Goal: Find contact information: Find contact information

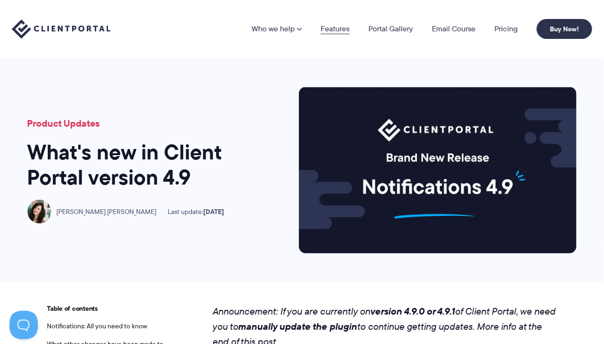
click at [328, 29] on link "Features" at bounding box center [335, 29] width 29 height 8
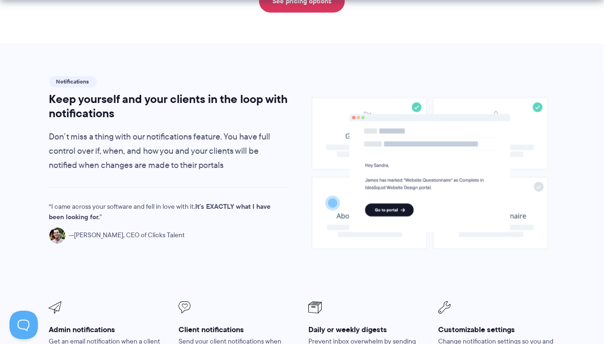
scroll to position [711, 0]
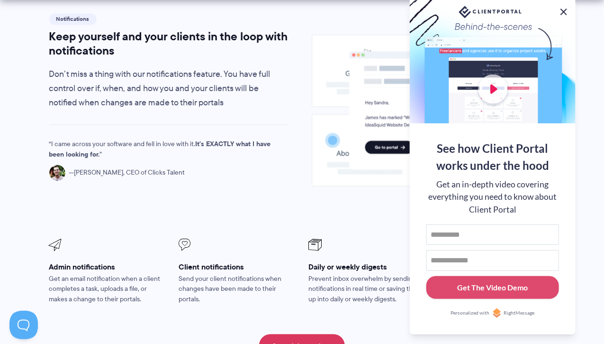
click at [563, 11] on button at bounding box center [563, 11] width 11 height 11
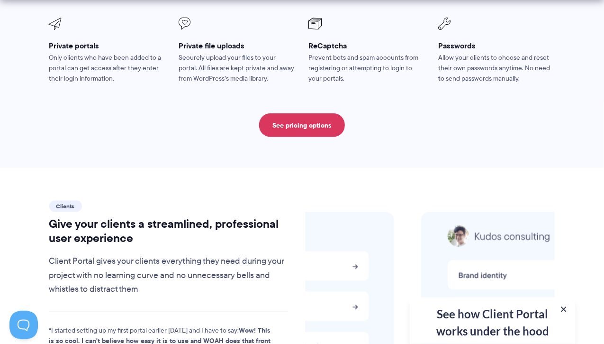
scroll to position [1943, 0]
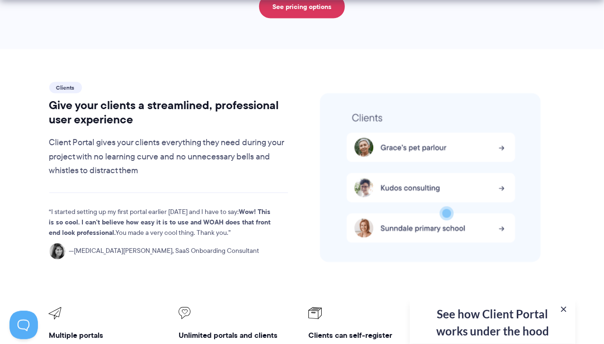
click at [521, 321] on div "See how Client Portal works under the hood Get an in-depth video covering every…" at bounding box center [493, 320] width 166 height 46
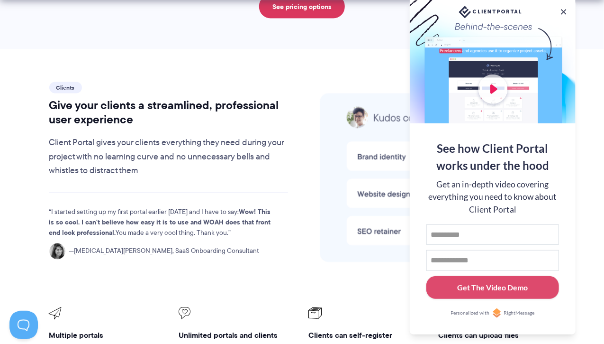
click at [329, 253] on div at bounding box center [430, 180] width 250 height 201
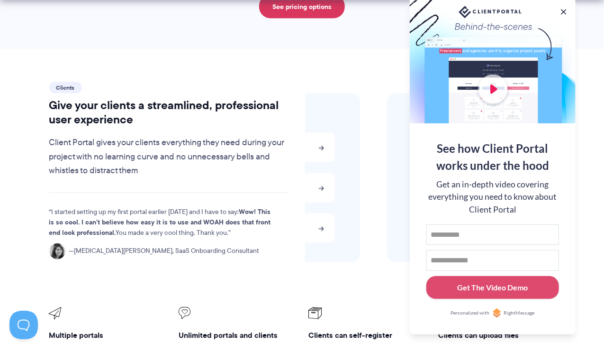
click at [564, 10] on button at bounding box center [563, 11] width 9 height 9
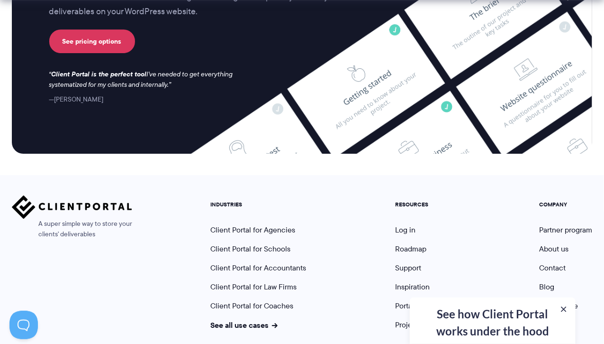
scroll to position [2577, 0]
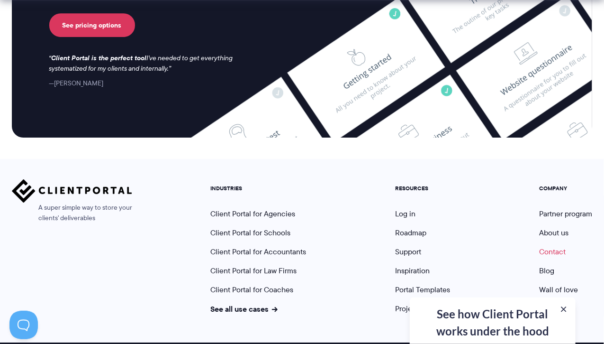
click at [563, 246] on link "Contact" at bounding box center [552, 251] width 27 height 11
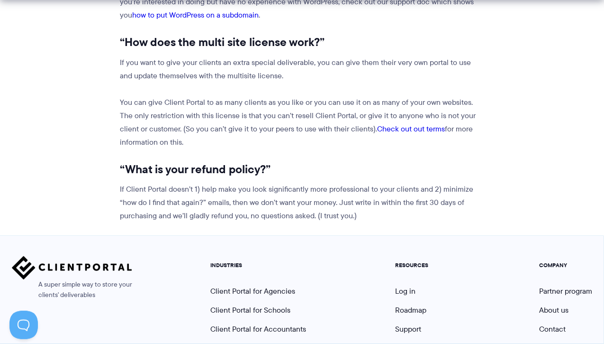
scroll to position [1289, 0]
